Goal: Task Accomplishment & Management: Manage account settings

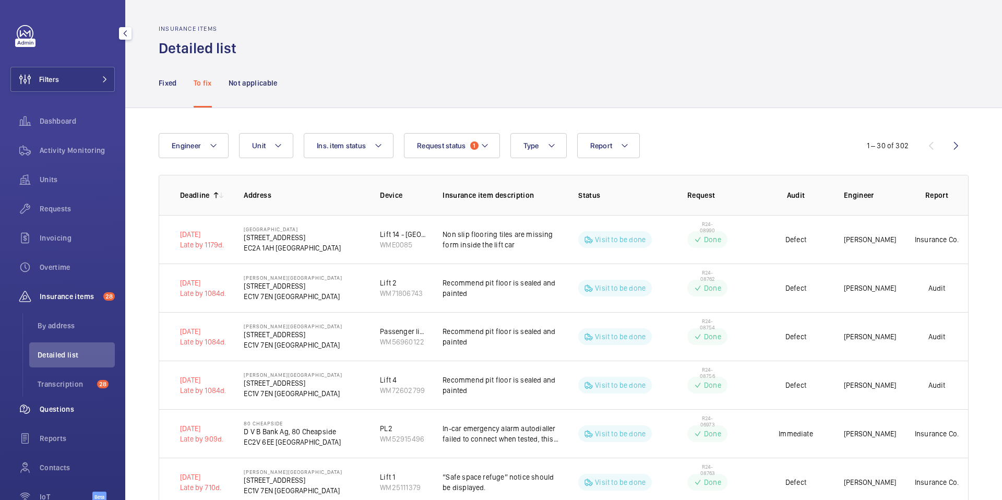
scroll to position [59, 0]
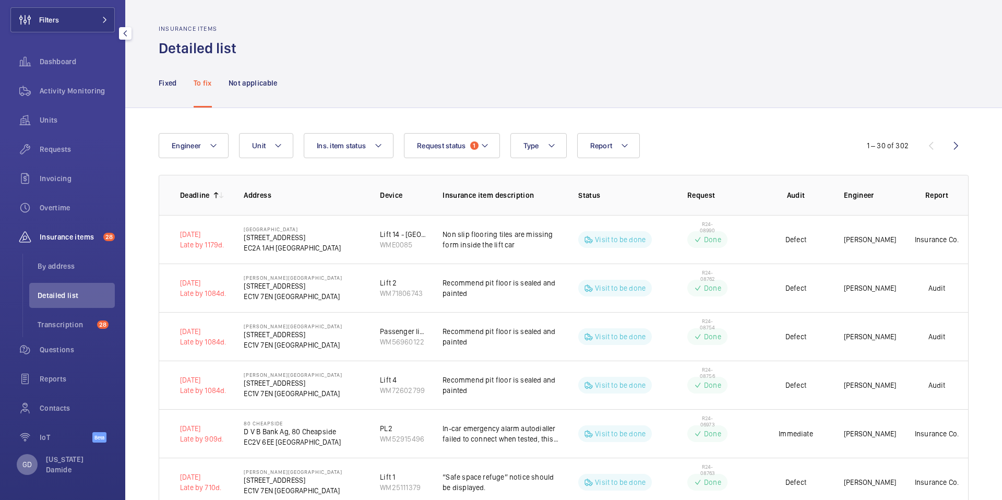
click at [29, 466] on p "GD" at bounding box center [26, 464] width 9 height 10
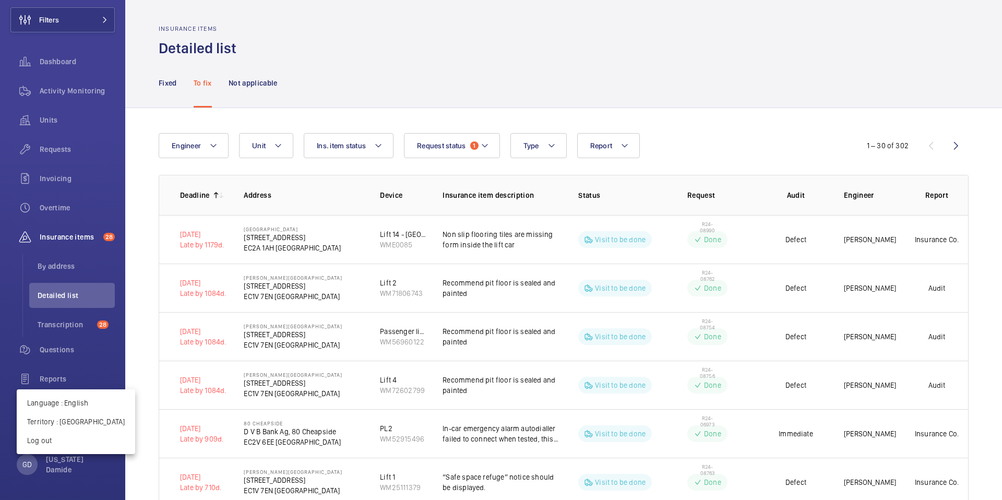
click at [29, 467] on div at bounding box center [501, 250] width 1002 height 500
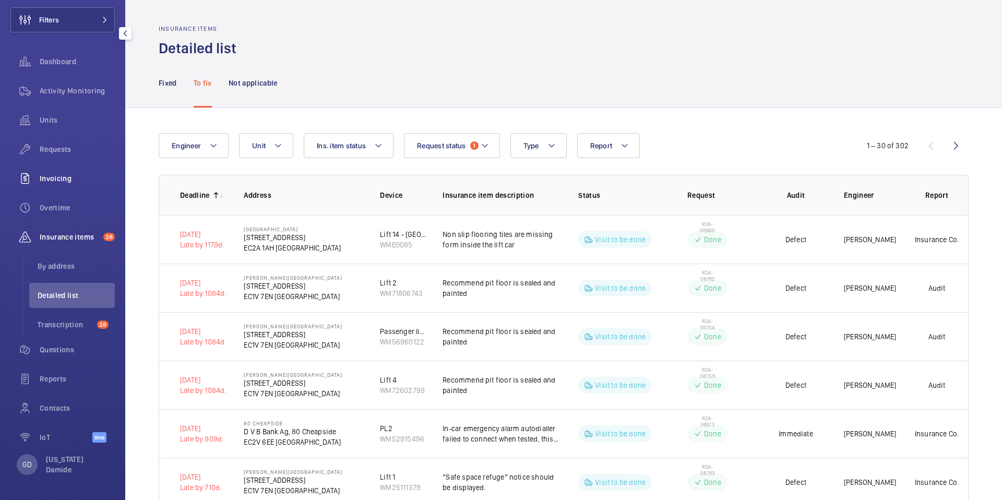
click at [55, 175] on span "Invoicing" at bounding box center [77, 178] width 75 height 10
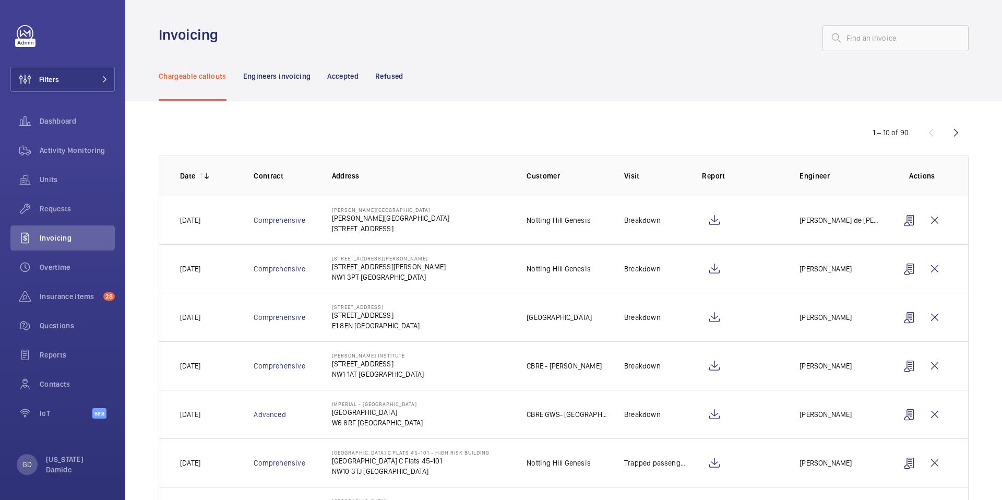
click at [433, 228] on td "Ambrose House Ambrose House NW10 6FH LONDON" at bounding box center [412, 220] width 195 height 49
click at [376, 230] on p "NW10 6FH LONDON" at bounding box center [390, 228] width 117 height 10
click at [367, 224] on p "NW10 6FH LONDON" at bounding box center [390, 228] width 117 height 10
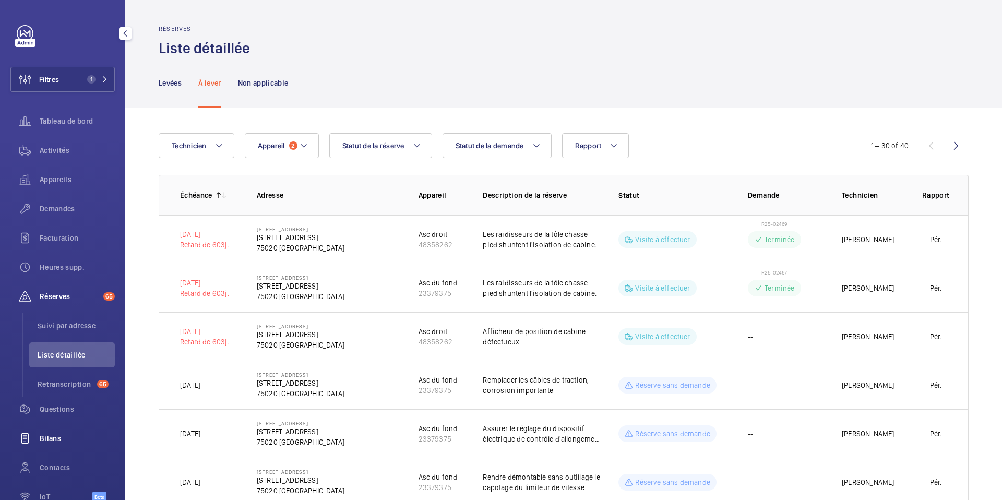
scroll to position [59, 0]
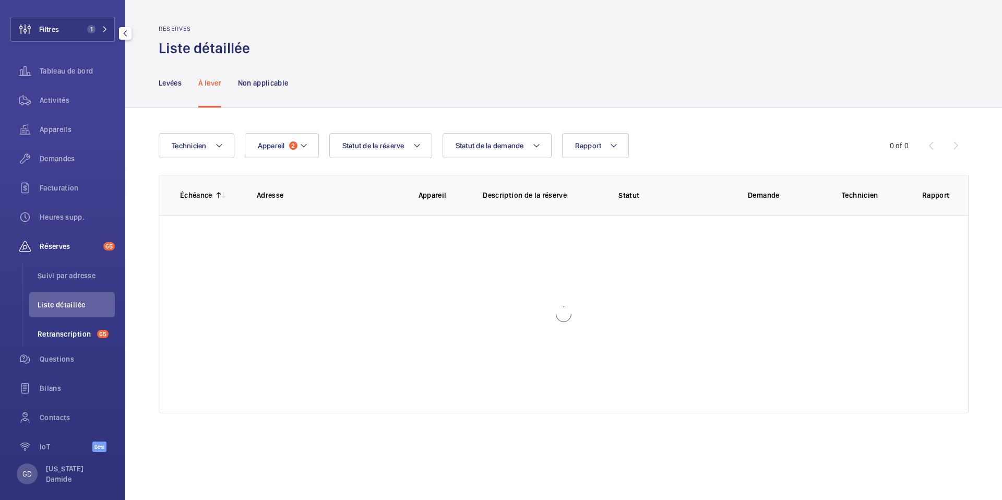
scroll to position [59, 0]
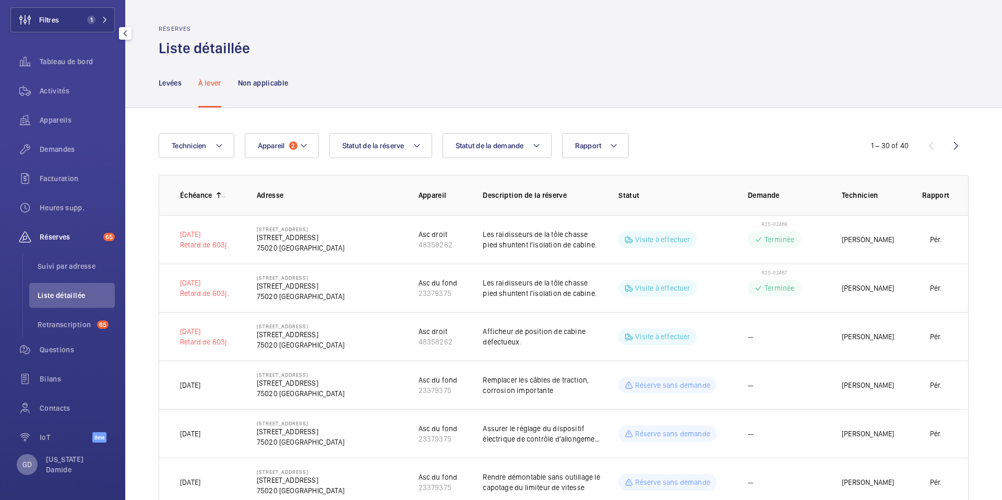
click at [29, 471] on div "GD" at bounding box center [27, 464] width 21 height 21
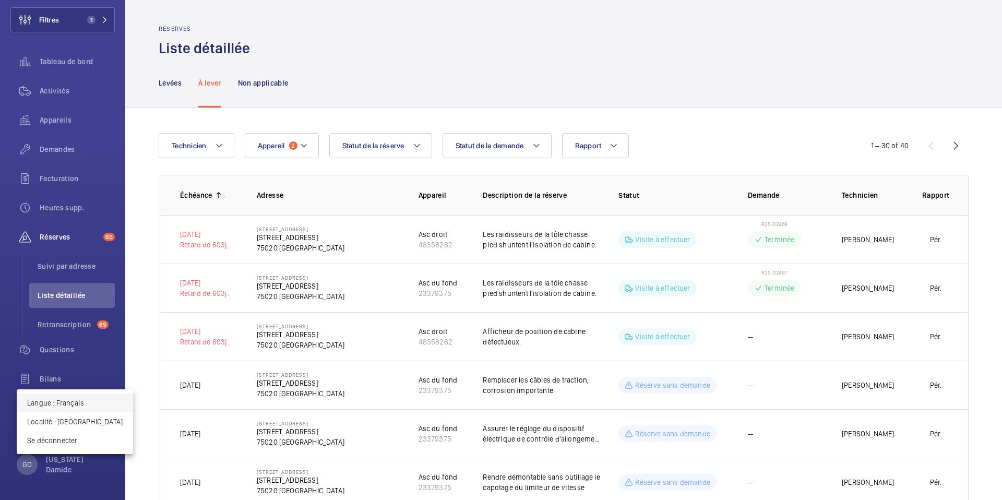
click at [68, 405] on p "Langue : Français" at bounding box center [75, 403] width 96 height 10
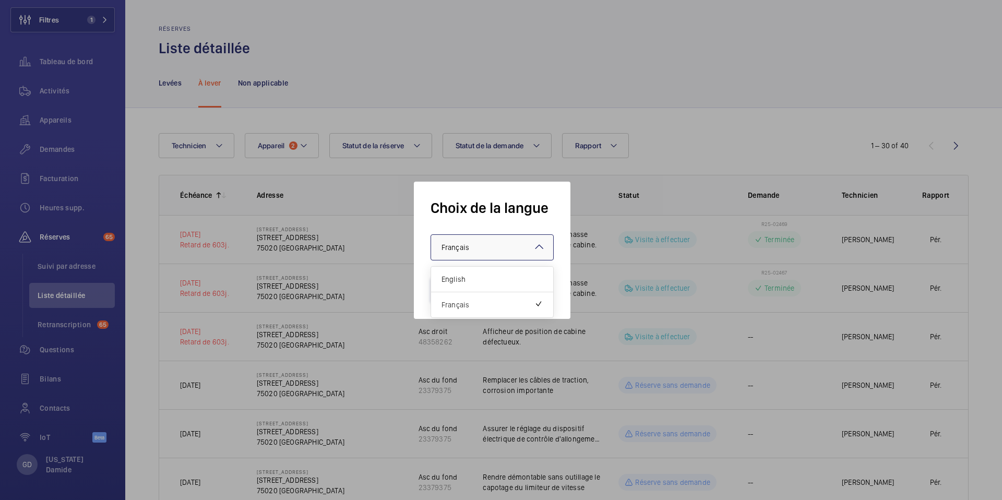
click at [457, 248] on span "Français" at bounding box center [456, 247] width 28 height 8
click at [463, 277] on span "English" at bounding box center [492, 279] width 101 height 10
click at [457, 285] on button "Valider" at bounding box center [460, 289] width 58 height 25
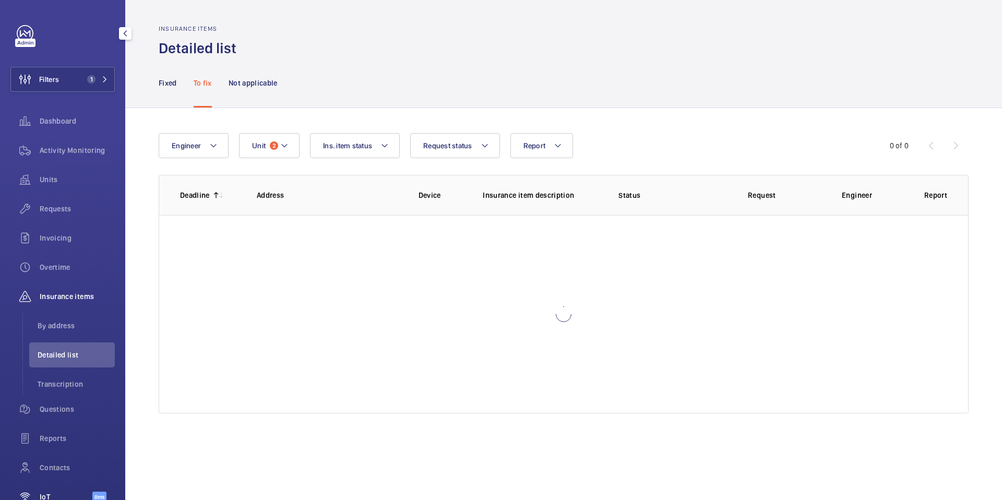
scroll to position [59, 0]
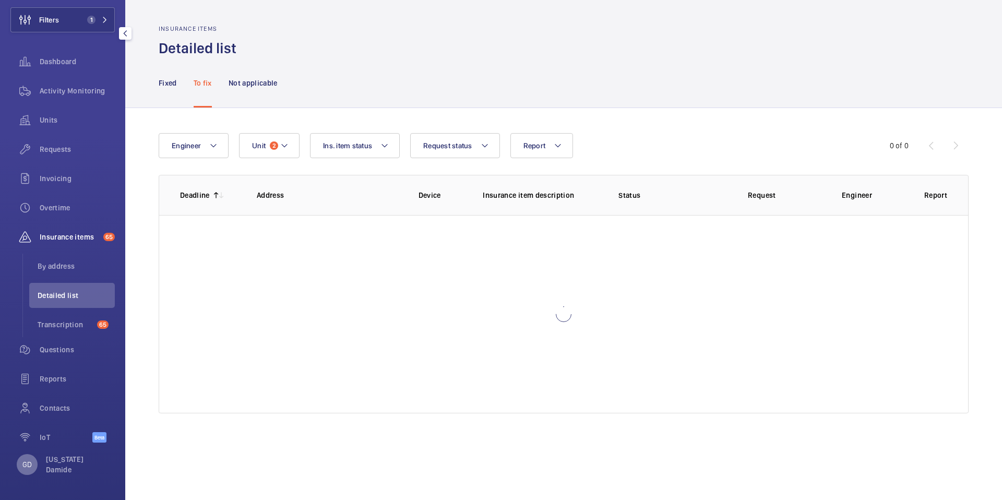
click at [24, 467] on p "GD" at bounding box center [26, 464] width 9 height 10
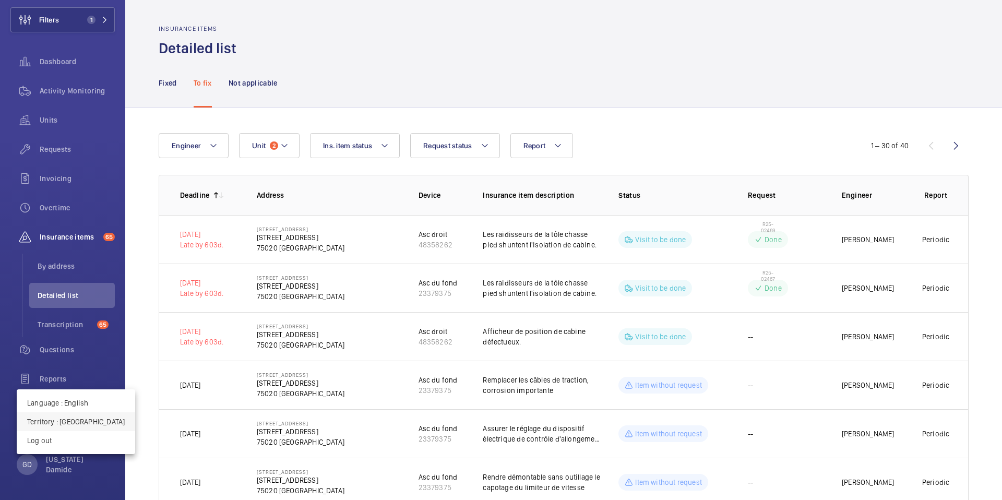
click at [75, 427] on button "Territory : [GEOGRAPHIC_DATA]" at bounding box center [76, 421] width 118 height 19
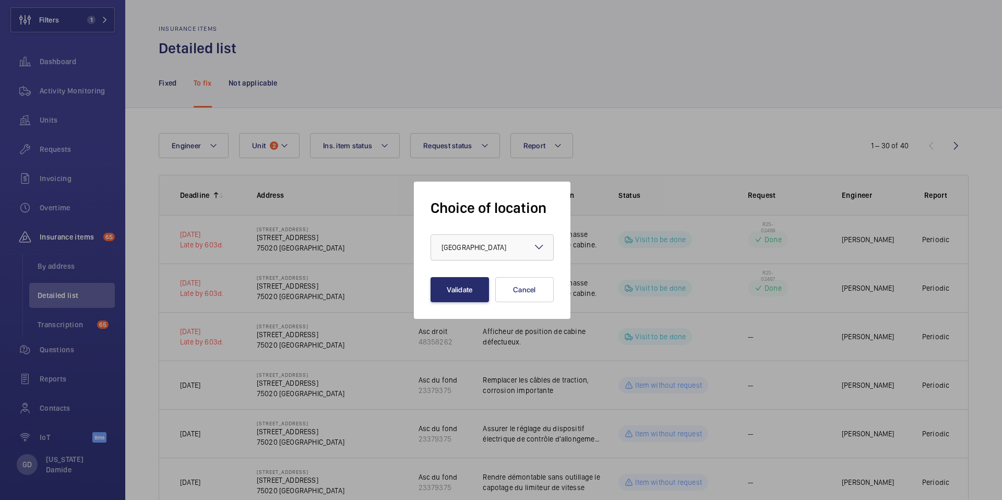
click at [476, 250] on div "× France" at bounding box center [487, 247] width 91 height 10
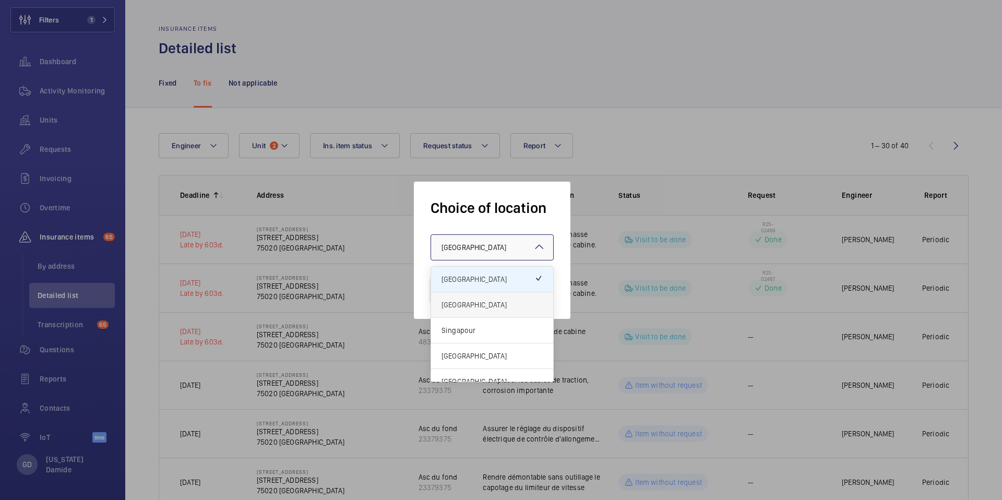
click at [465, 304] on span "[GEOGRAPHIC_DATA]" at bounding box center [492, 305] width 101 height 10
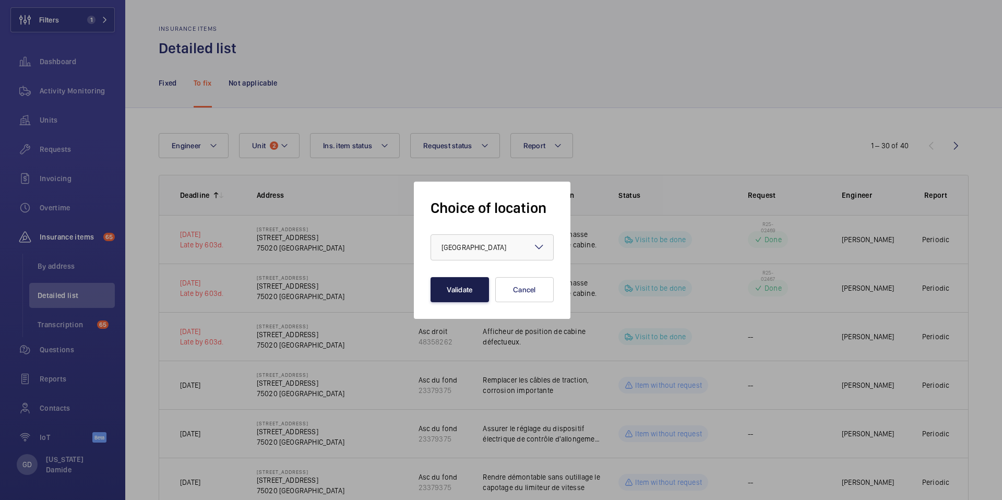
click at [442, 283] on button "Validate" at bounding box center [460, 289] width 58 height 25
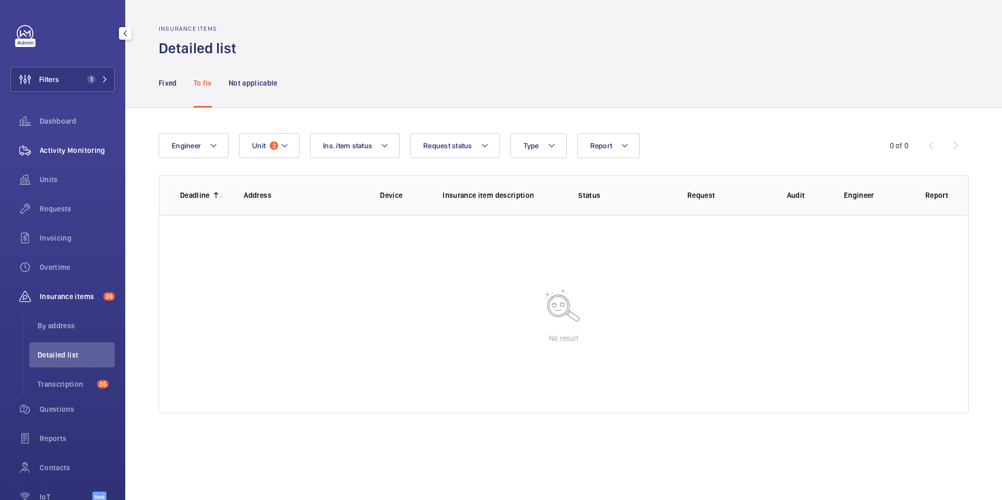
click at [63, 152] on span "Activity Monitoring" at bounding box center [77, 150] width 75 height 10
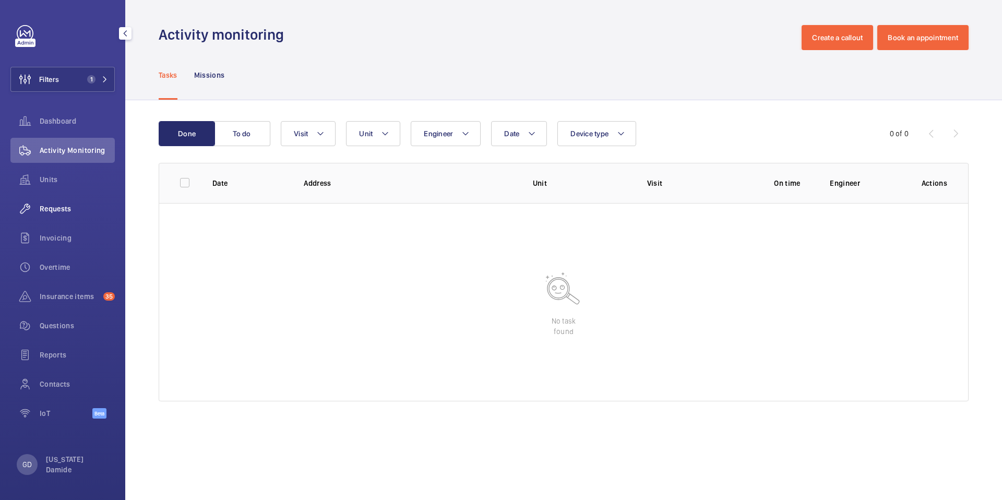
click at [65, 207] on span "Requests" at bounding box center [77, 209] width 75 height 10
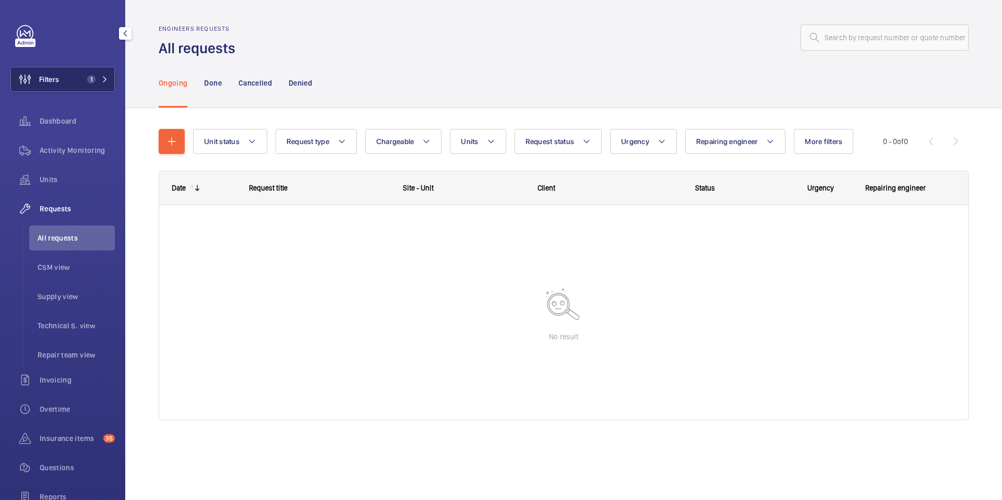
click at [108, 81] on mat-icon at bounding box center [105, 79] width 6 height 6
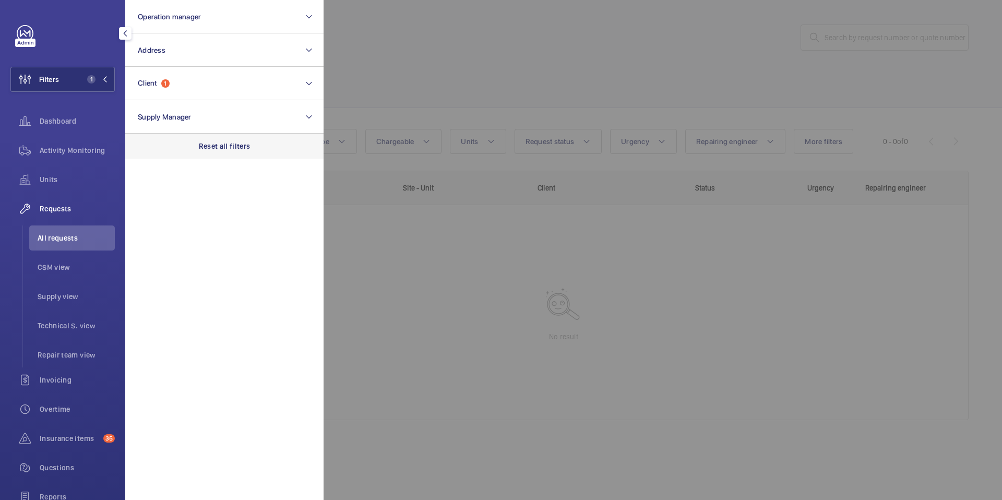
click at [208, 142] on p "Reset all filters" at bounding box center [225, 146] width 52 height 10
click at [439, 72] on div at bounding box center [825, 250] width 1002 height 500
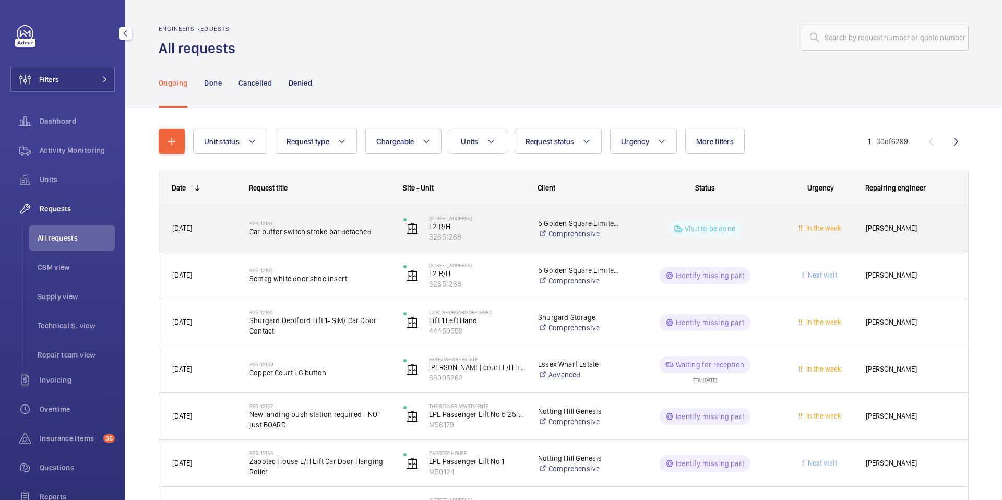
click at [260, 236] on span "Car buffer switch stroke bar detached" at bounding box center [319, 231] width 140 height 10
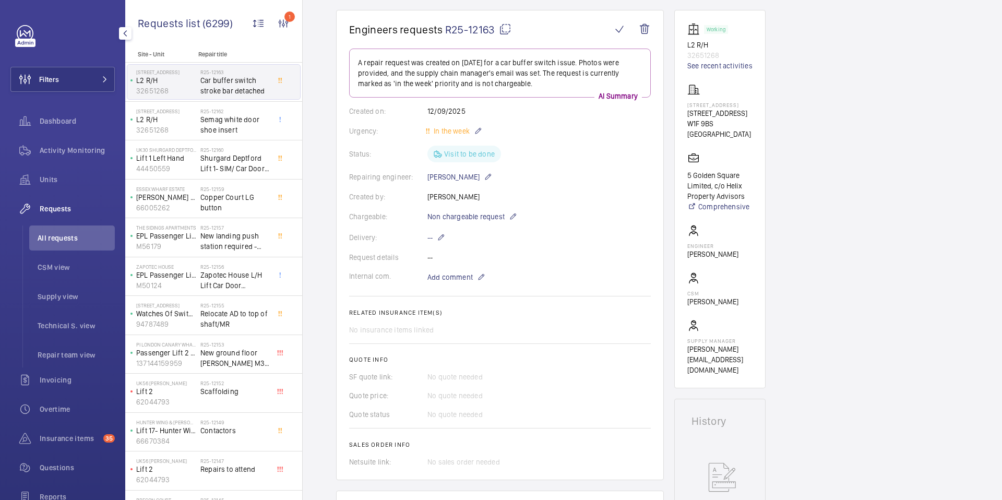
scroll to position [85, 0]
